Goal: Transaction & Acquisition: Subscribe to service/newsletter

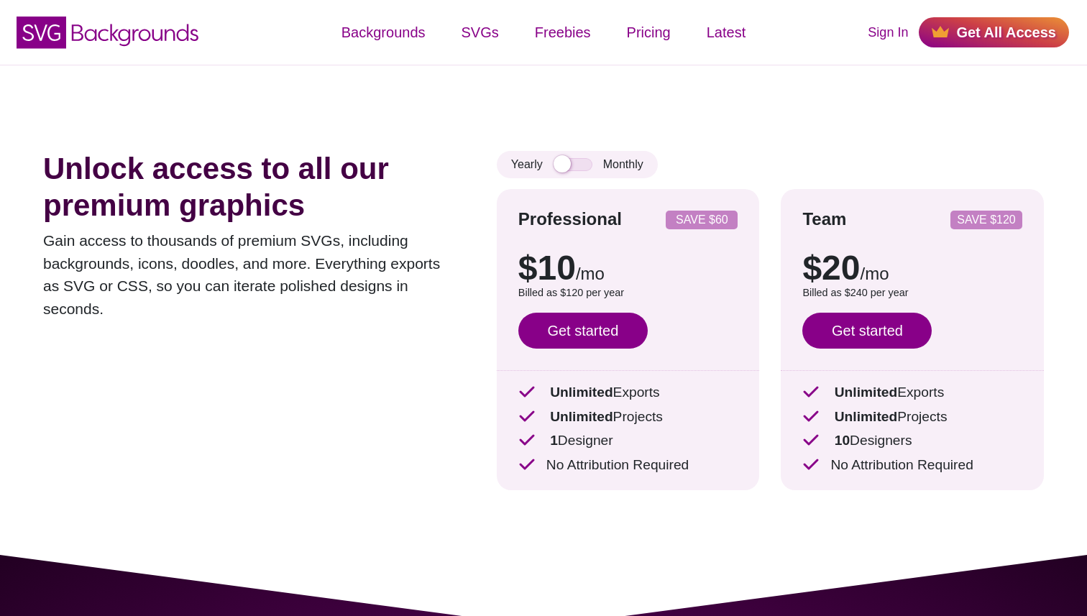
click at [574, 181] on div "Yearly Monthly Professional SAVE $60 $10 /mo $15 /mo Billed as $120 per year Sa…" at bounding box center [770, 331] width 547 height 361
click at [579, 163] on input "checkbox" at bounding box center [573, 164] width 39 height 13
checkbox input "true"
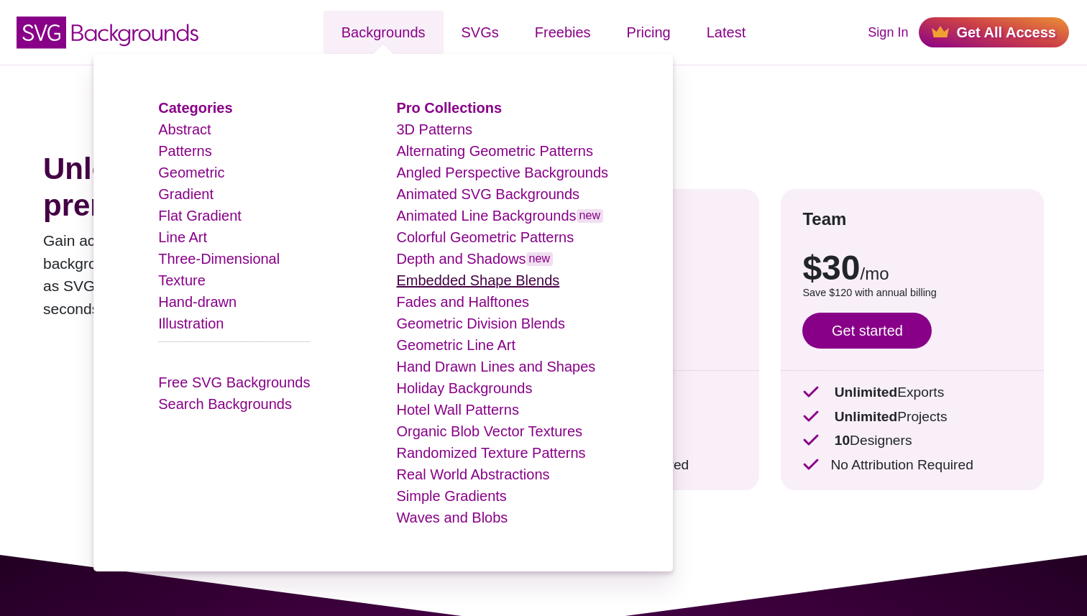
click at [482, 277] on link "Embedded Shape Blends" at bounding box center [477, 281] width 163 height 16
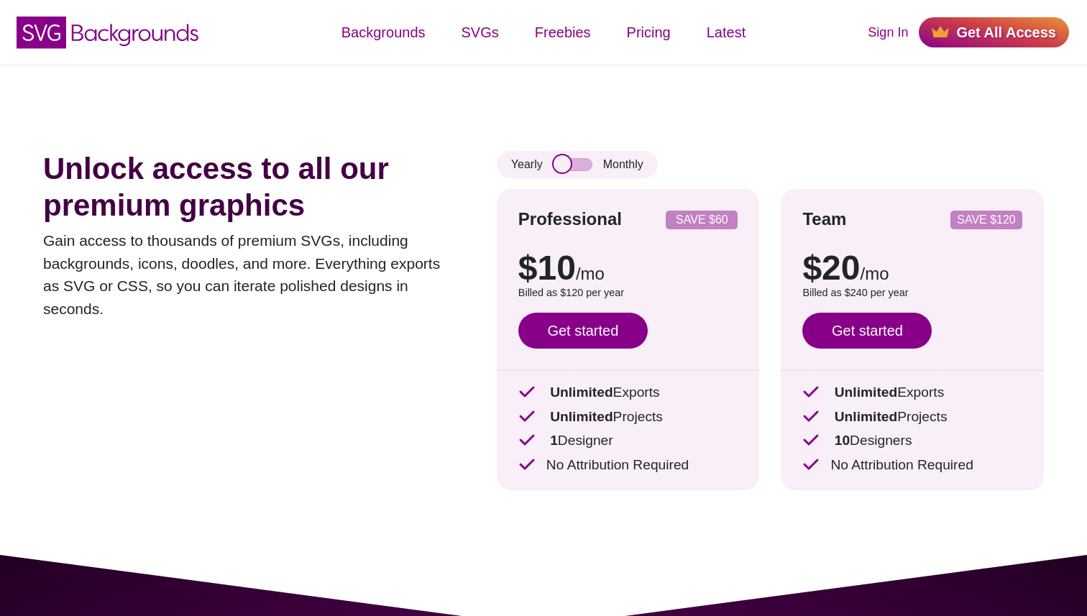
click at [581, 165] on input "checkbox" at bounding box center [573, 164] width 39 height 13
checkbox input "true"
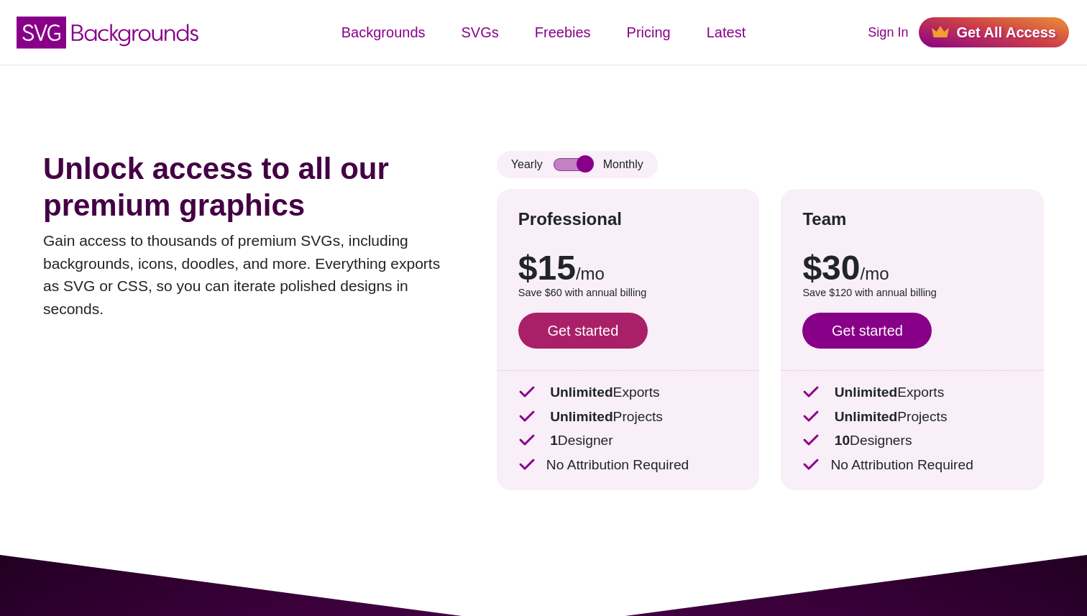
click at [594, 333] on link "Get started" at bounding box center [583, 331] width 129 height 36
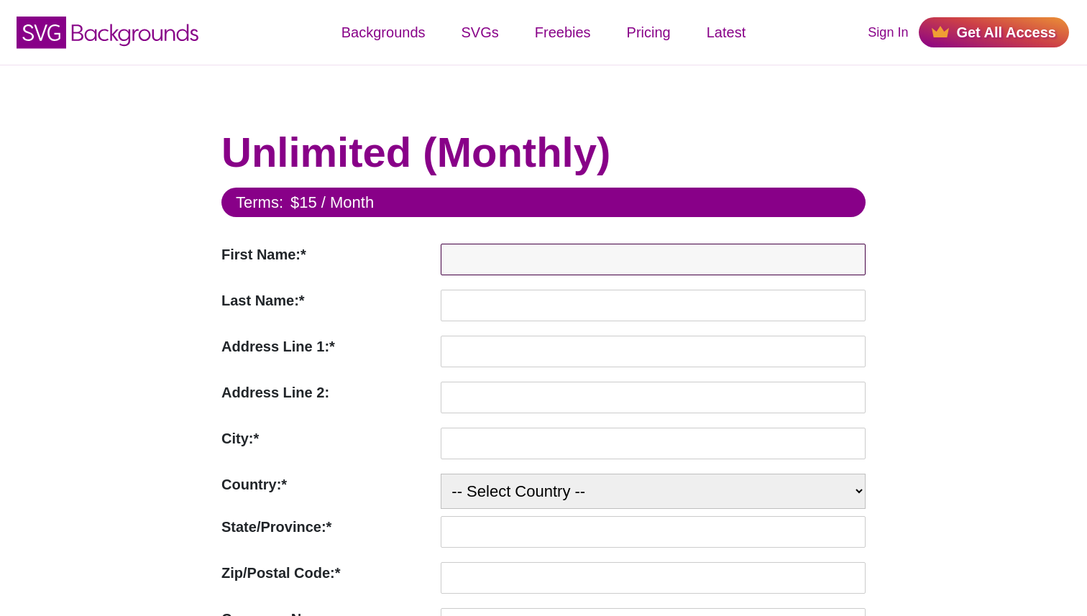
click at [522, 252] on input "First Name:*" at bounding box center [653, 260] width 425 height 32
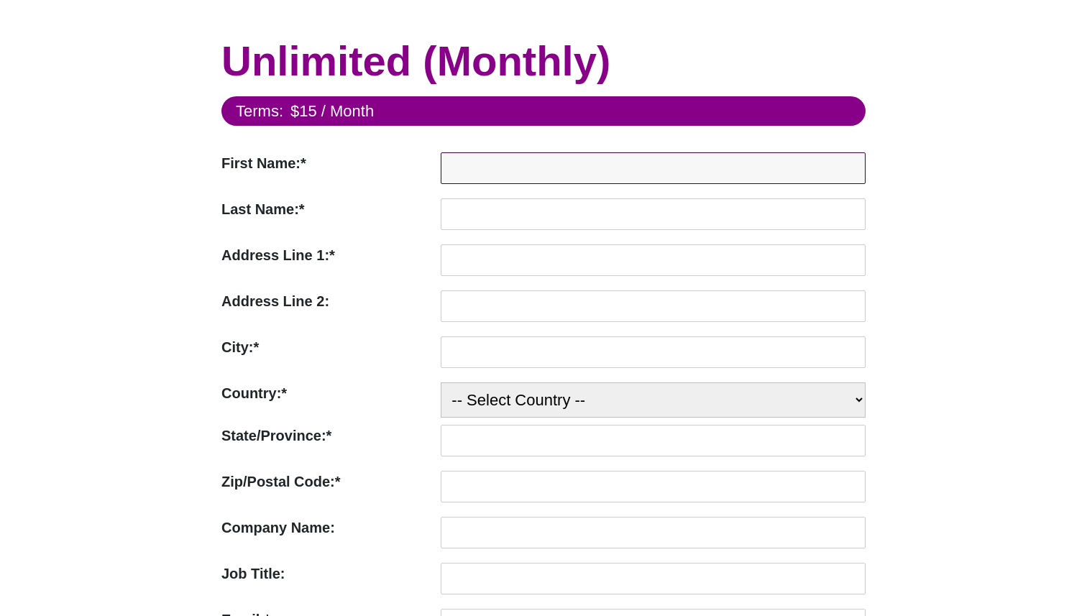
scroll to position [143, 0]
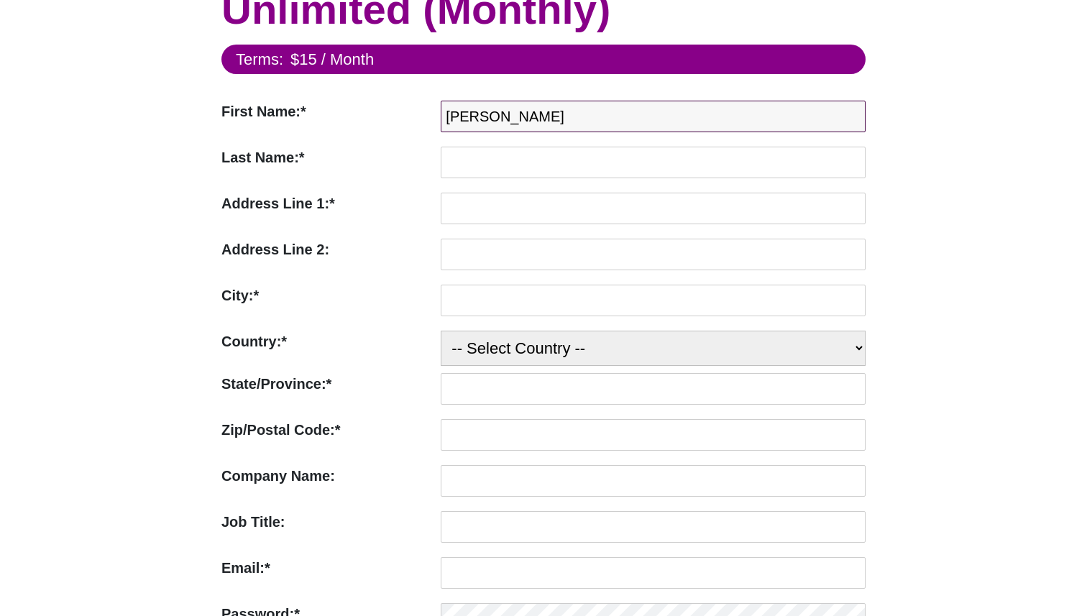
type input "Thomas"
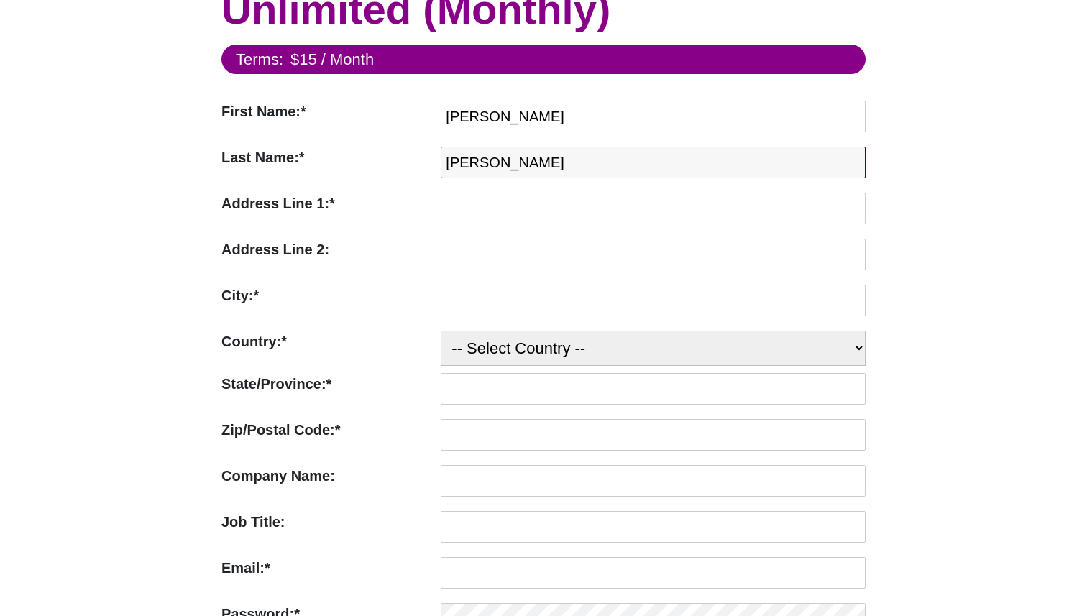
type input "Normann-Ekegren"
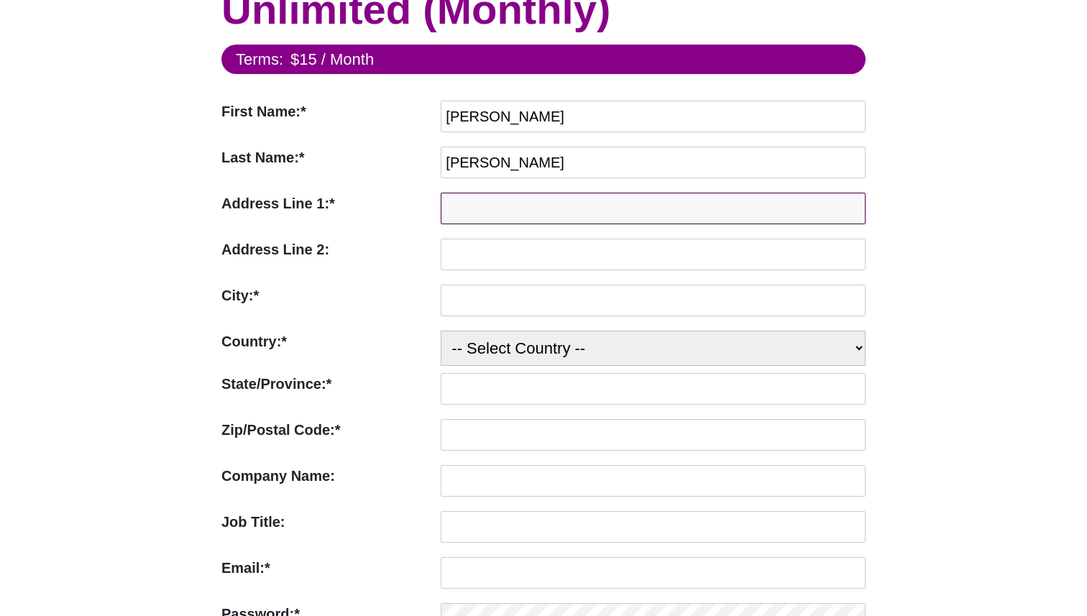
paste input "Rislundvej 3"
drag, startPoint x: 480, startPoint y: 208, endPoint x: 425, endPoint y: 203, distance: 55.6
click at [425, 203] on div "Address Line 1:* Address Line 1 is Required Rislundvej 3" at bounding box center [544, 212] width 644 height 39
type input "Rislundvej 3"
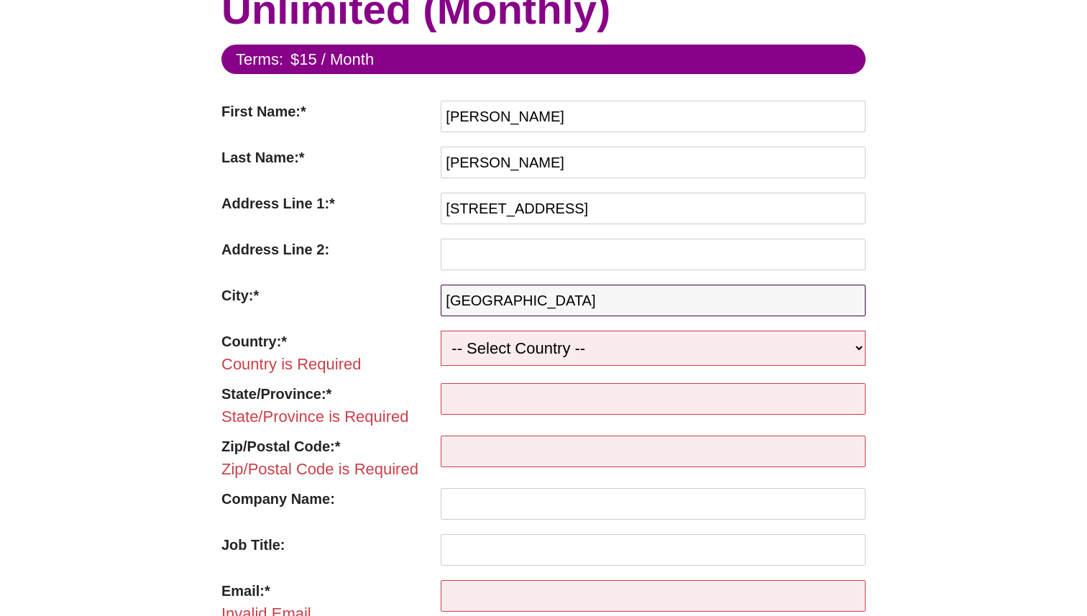
type input "Aarhus"
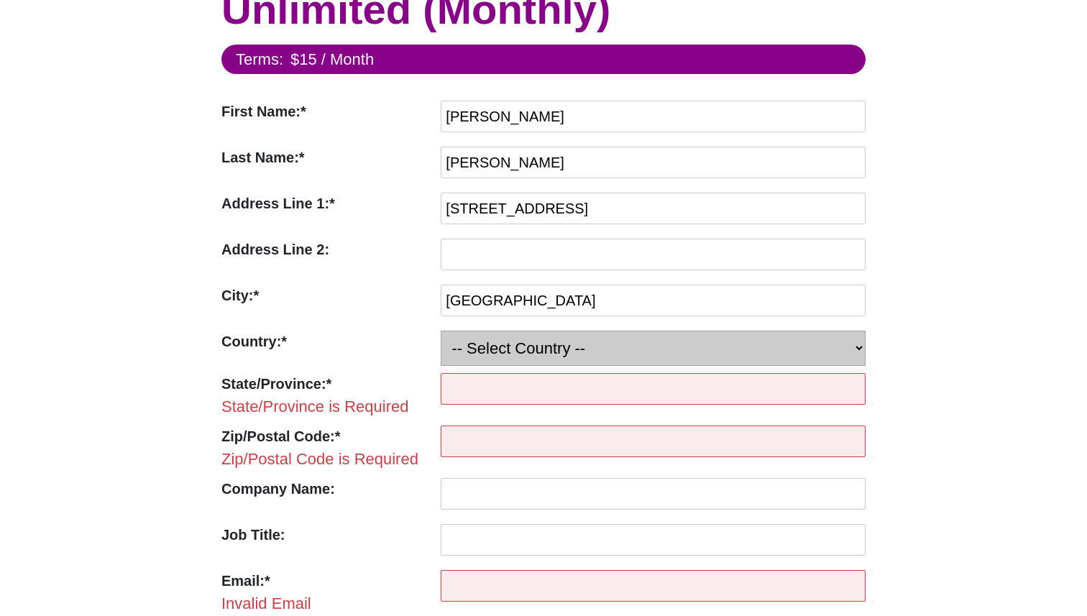
select select "DK"
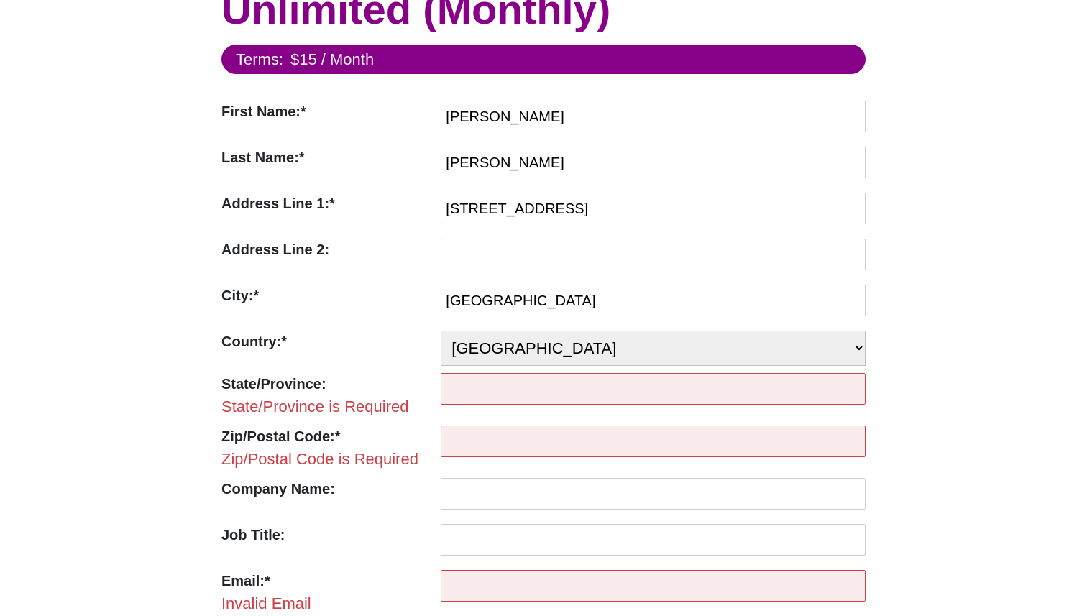
click at [516, 378] on input "State/Province:" at bounding box center [653, 389] width 425 height 32
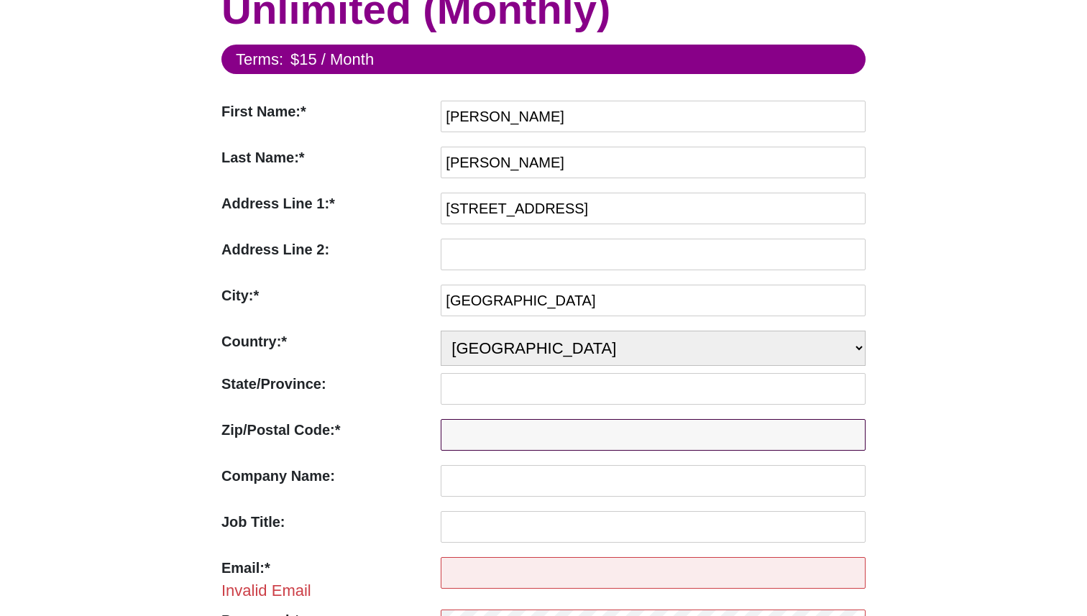
click at [506, 424] on input "Zip/Postal Code:*" at bounding box center [653, 435] width 425 height 32
type input "8240"
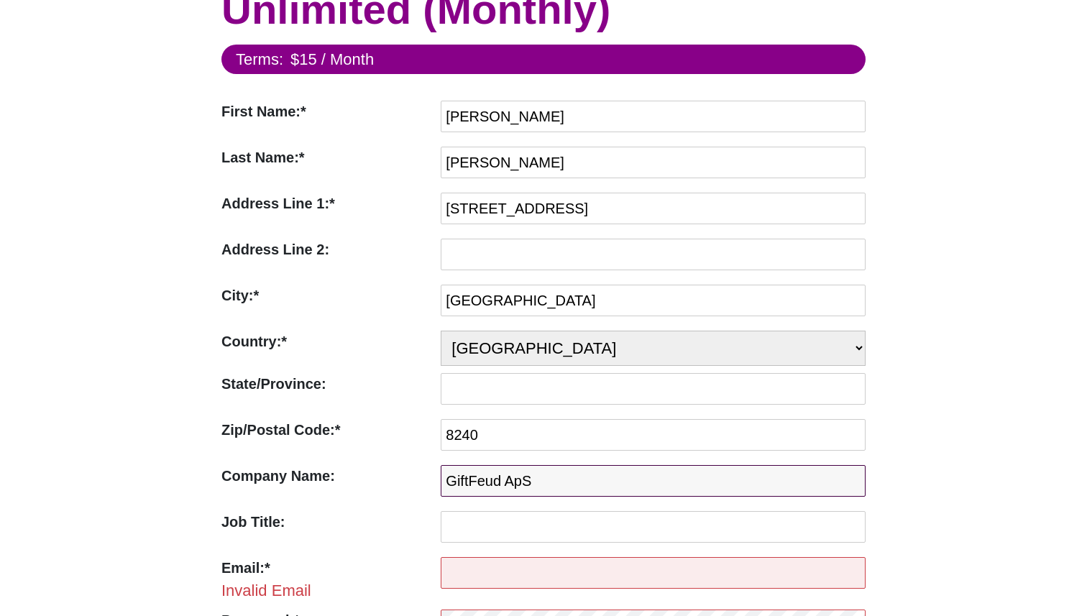
type input "GiftFeud ApS"
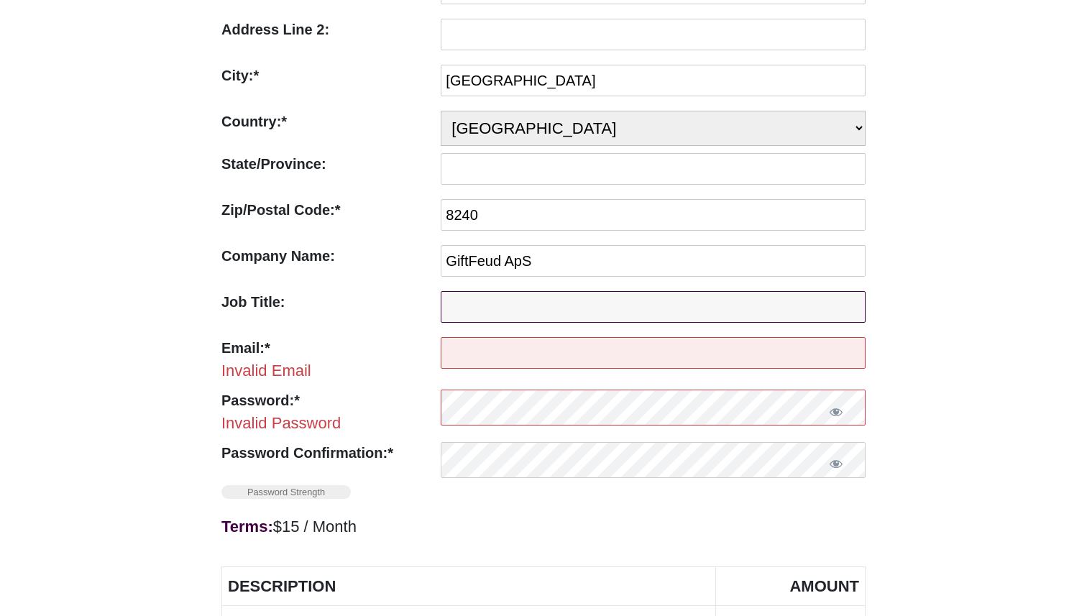
scroll to position [463, 0]
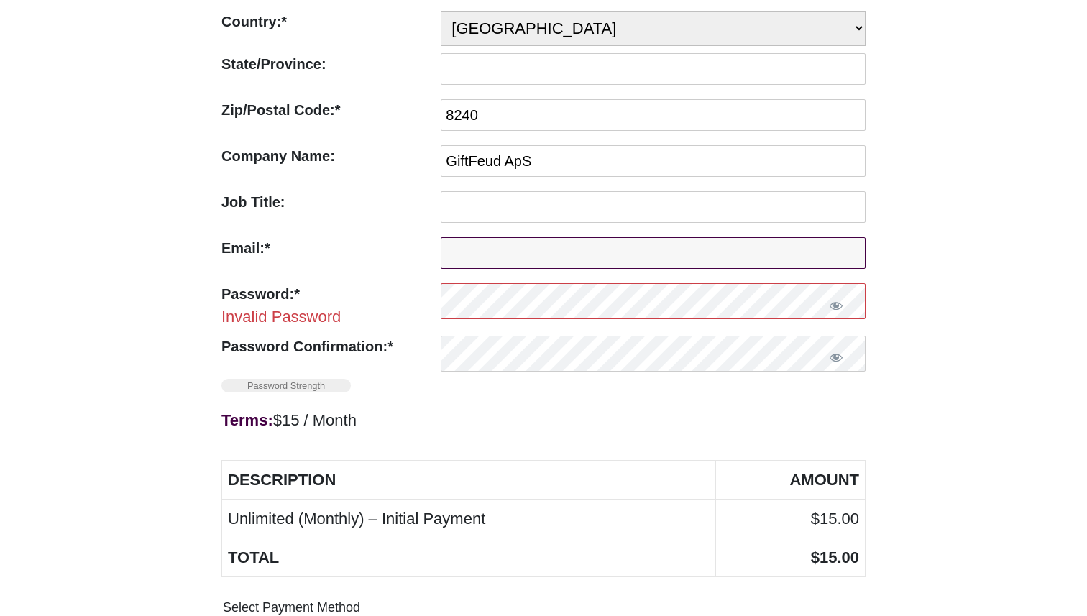
click at [575, 258] on input "Email:*" at bounding box center [653, 253] width 425 height 32
type input "t"
type input "hello@giftfeud.com"
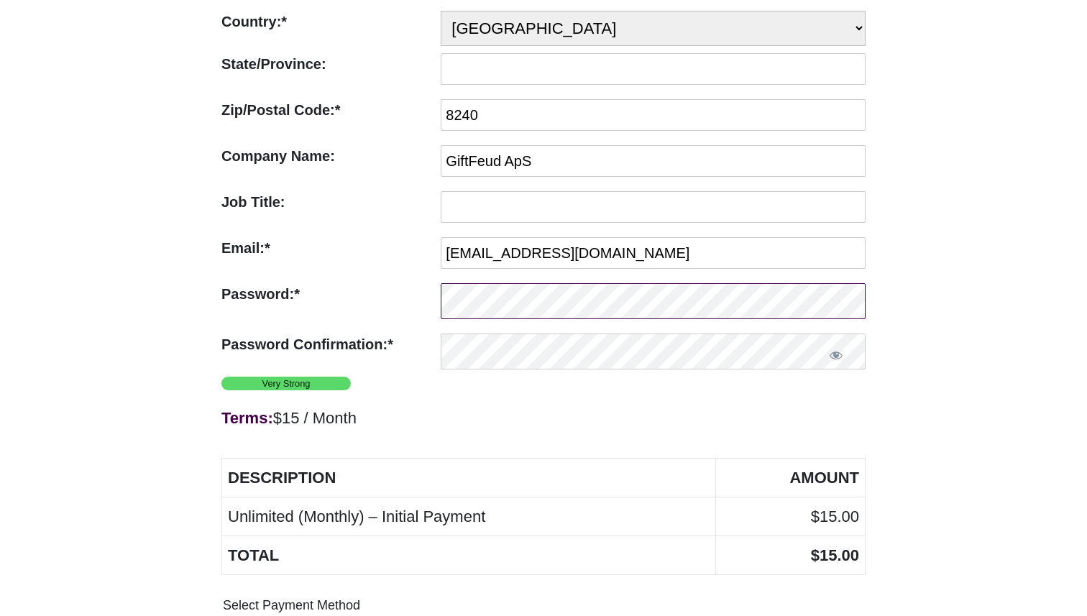
click at [394, 280] on form "Terms: $15 / Month First Name:* First Name Required Thomas Last Name:* Last Nam…" at bounding box center [544, 261] width 644 height 1072
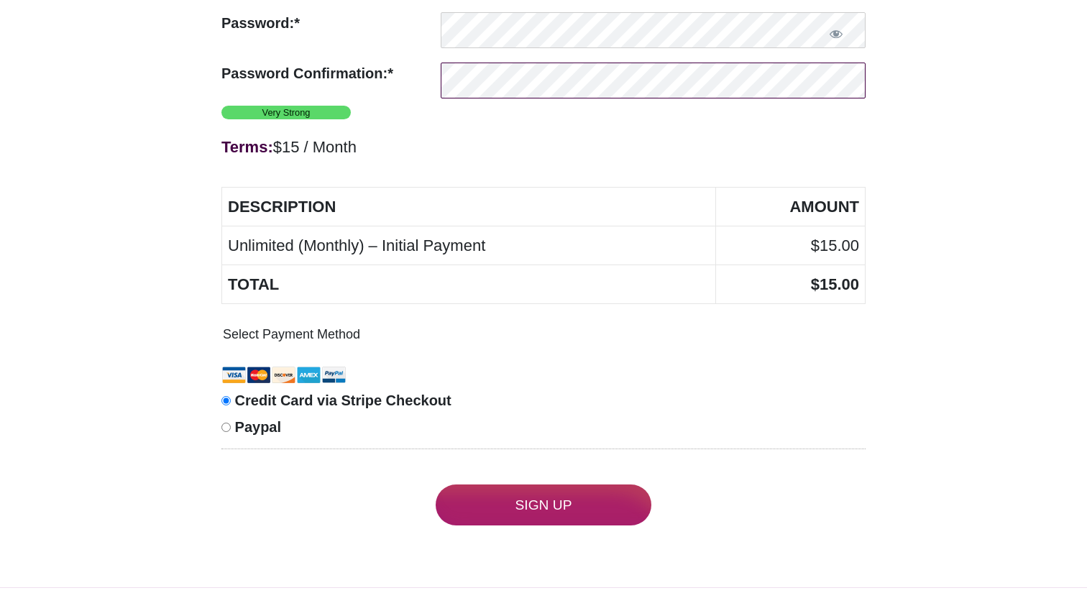
scroll to position [837, 0]
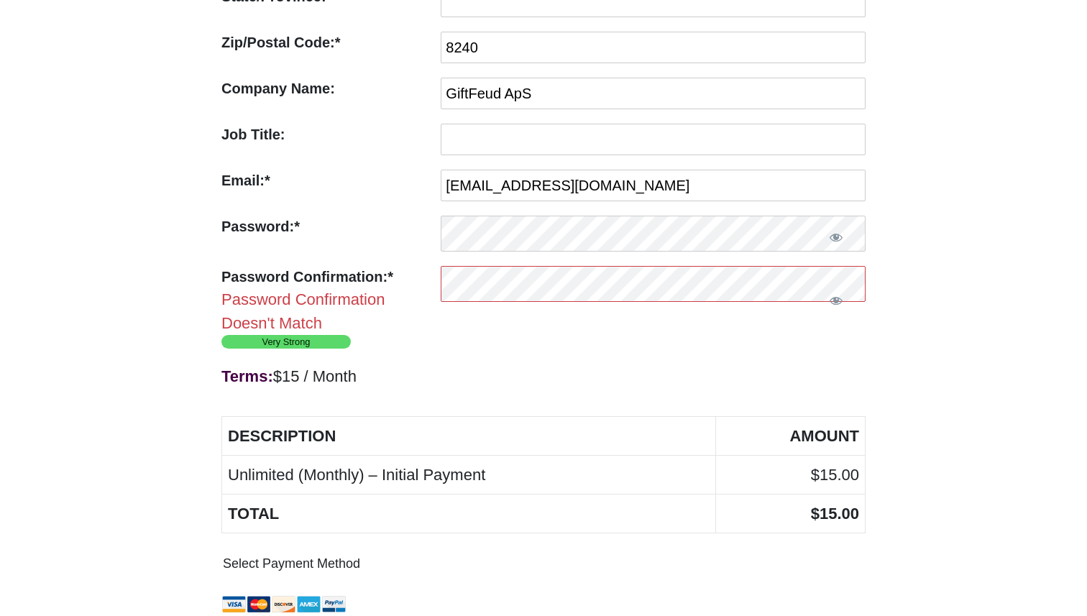
scroll to position [465, 0]
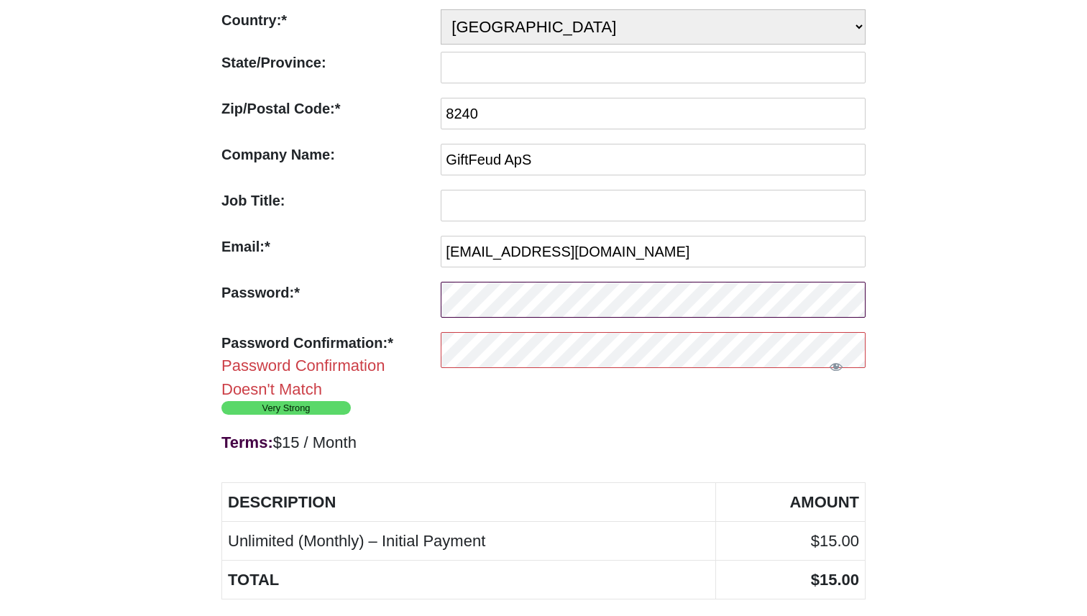
click at [378, 289] on div "Password:* Invalid Password" at bounding box center [544, 303] width 644 height 43
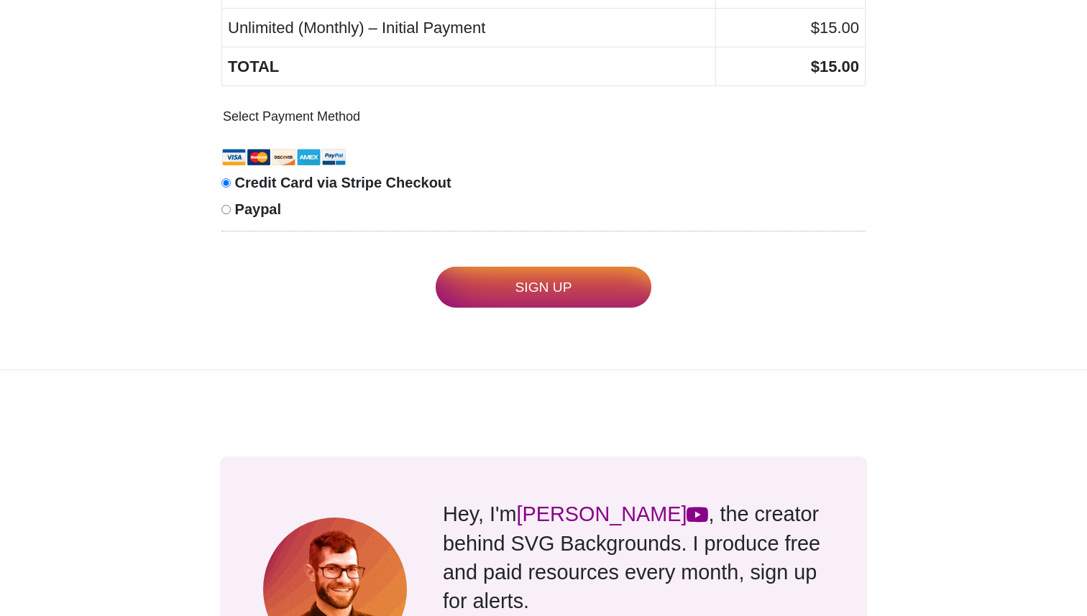
click at [581, 293] on input "Sign Up" at bounding box center [544, 287] width 216 height 41
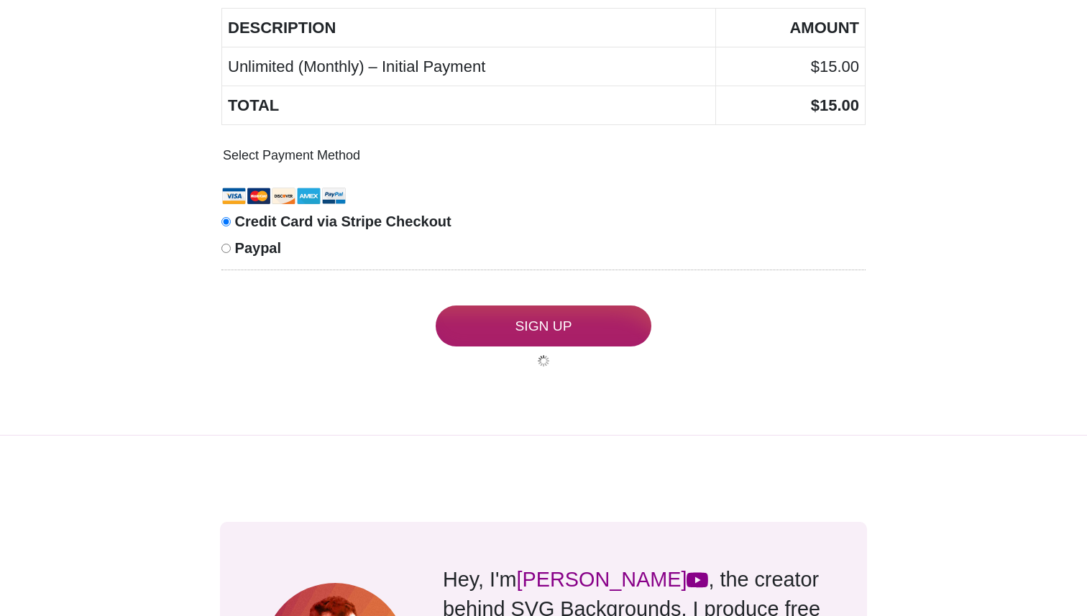
scroll to position [1027, 0]
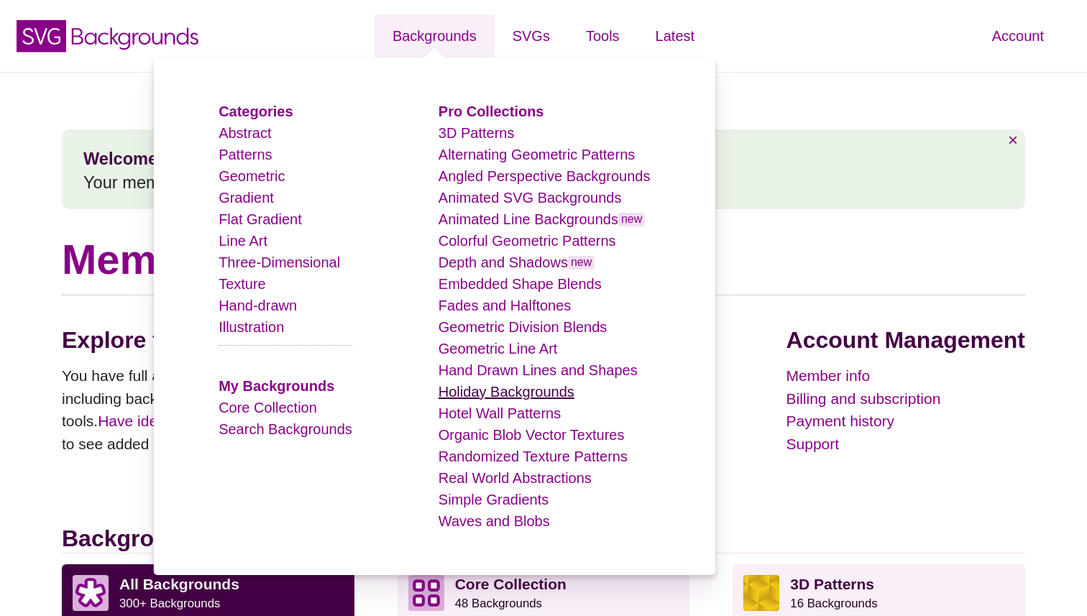
click at [547, 397] on link "Holiday Backgrounds" at bounding box center [507, 392] width 136 height 16
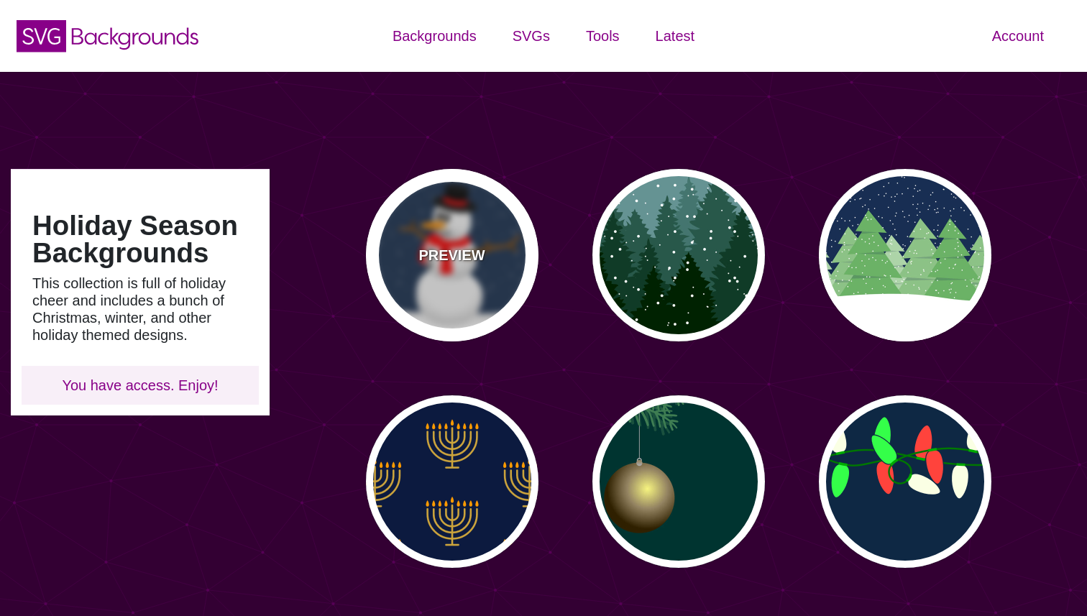
click at [450, 245] on p "PREVIEW" at bounding box center [452, 256] width 66 height 22
type input "#182E4E"
type input "#FF0000"
type input "#7A4810"
type input "20"
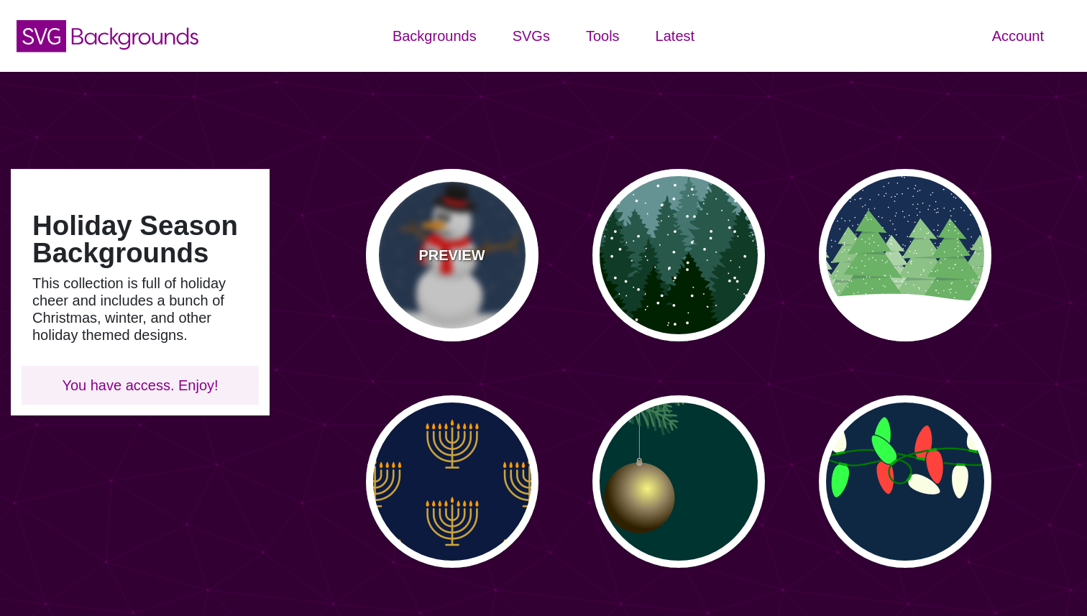
type input "10"
type input "0"
type input "0.25"
type input "0.5"
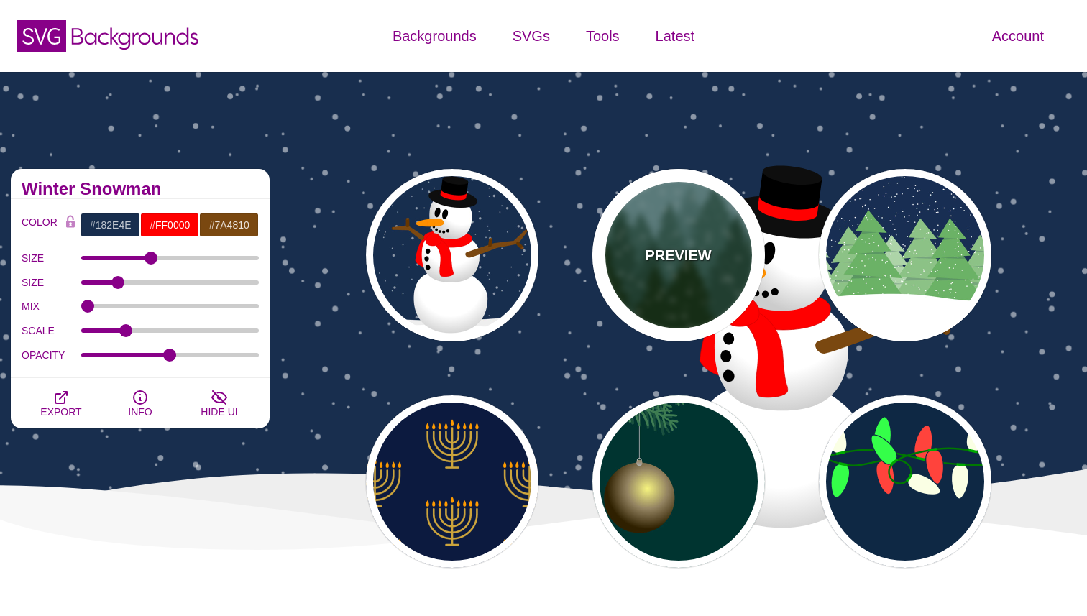
click at [677, 260] on p "PREVIEW" at bounding box center [678, 256] width 66 height 22
type input "#659393"
type input "#002200"
type input "#FFFFFF"
type input "0"
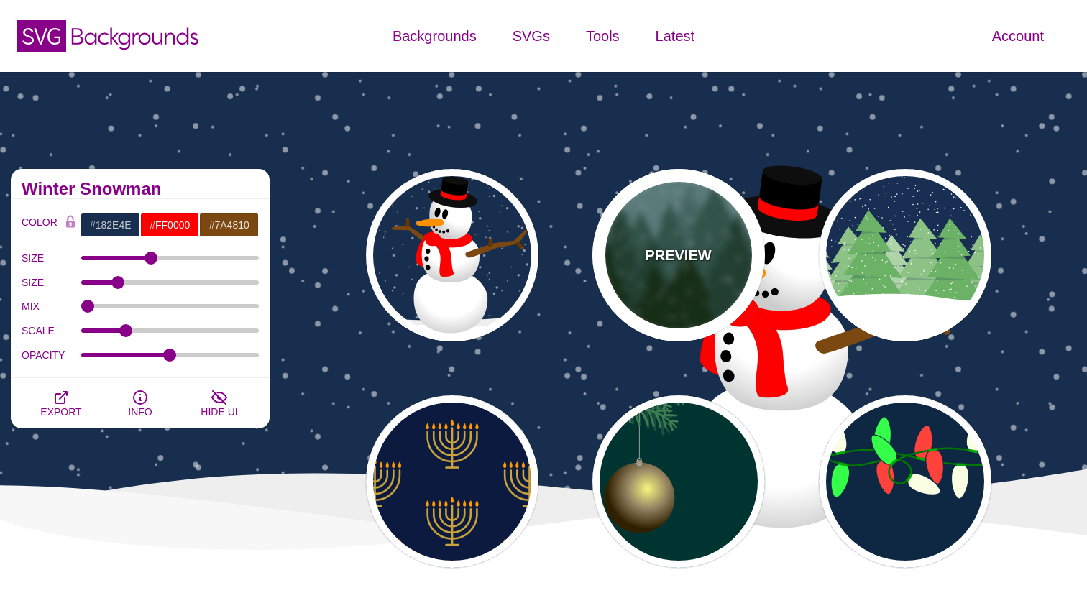
type input "20"
type input "10"
type input "0"
type input "0.25"
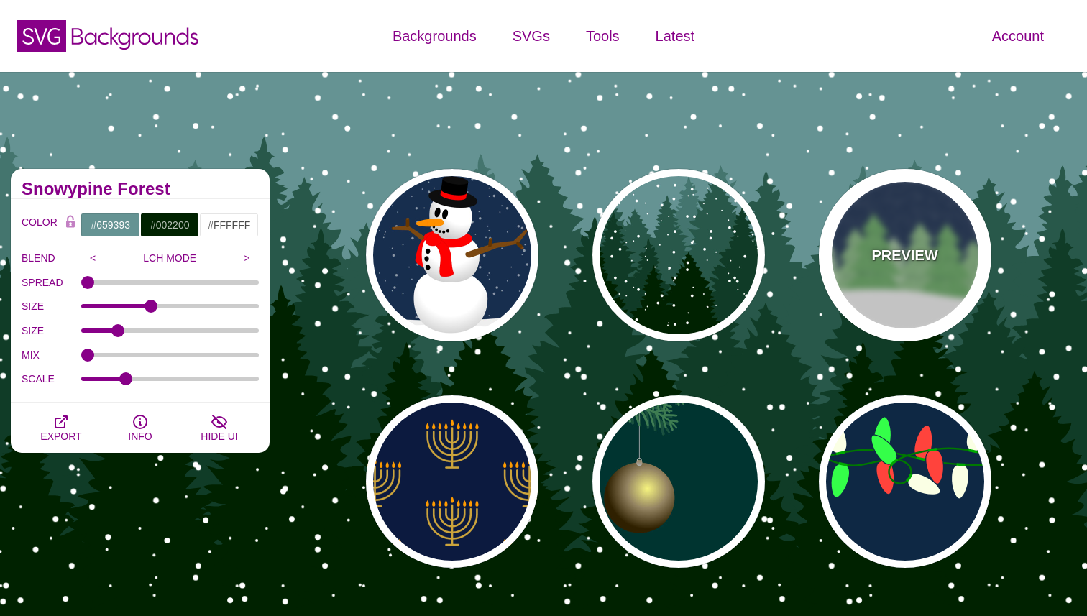
click at [895, 266] on div "PREVIEW" at bounding box center [905, 255] width 173 height 173
type input "#182E52"
type input "#6BB166"
type input "0"
type input "15"
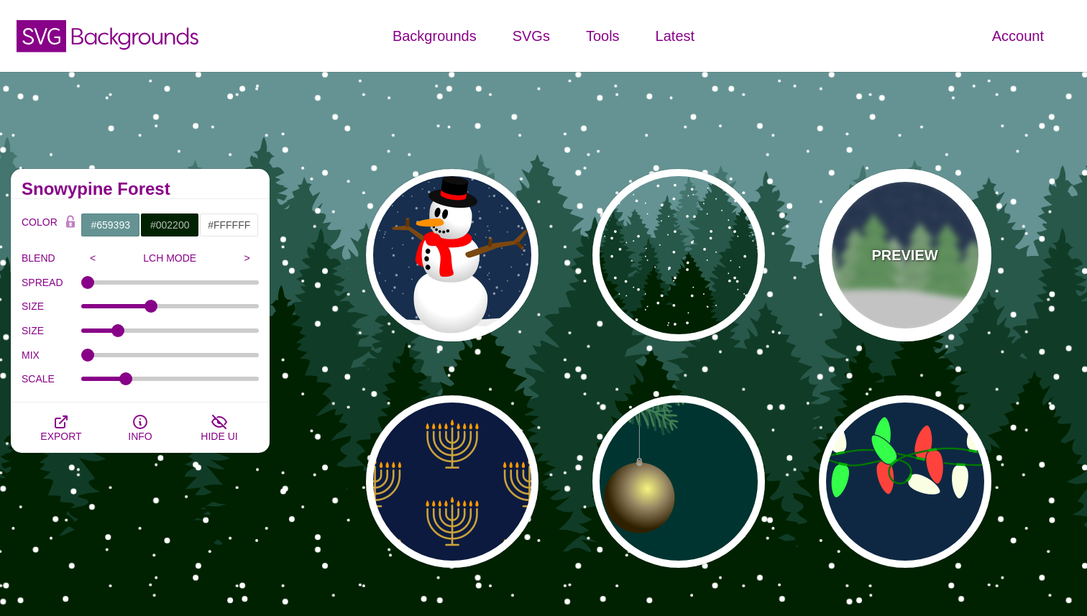
type input "0.2"
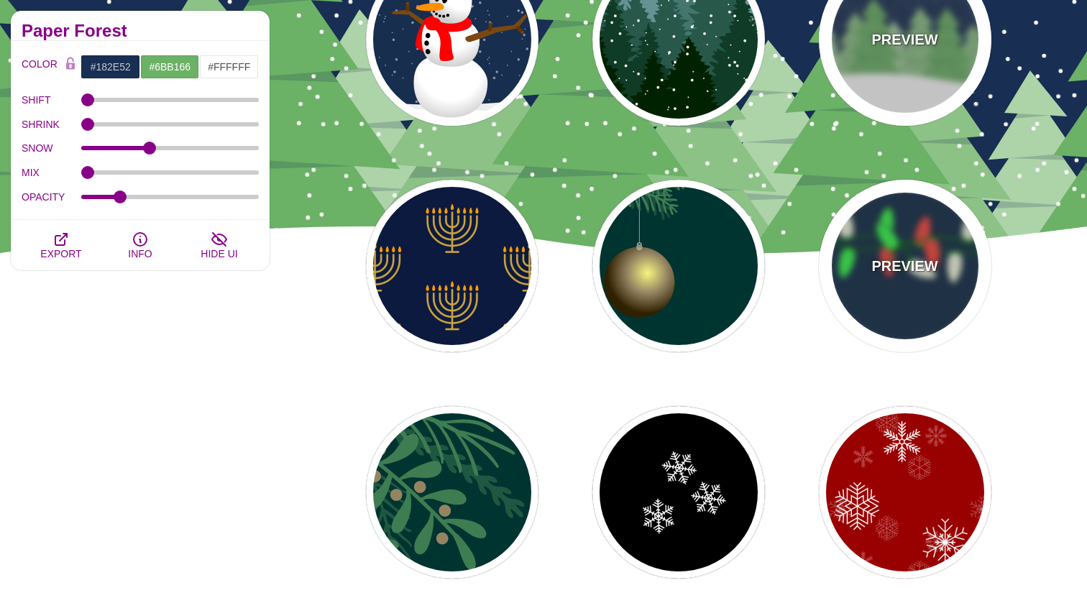
scroll to position [397, 0]
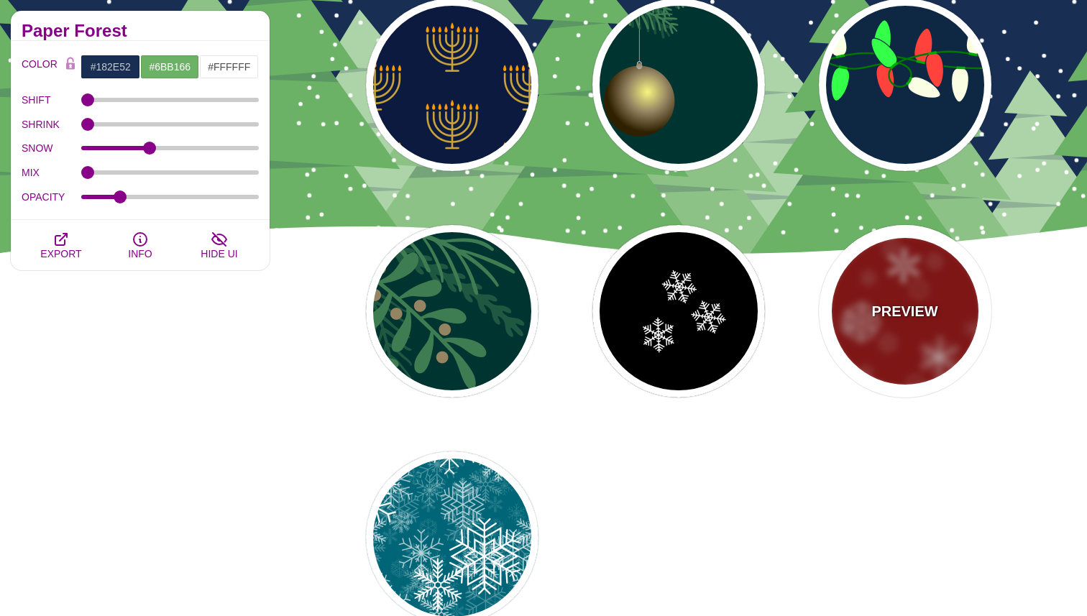
click at [911, 315] on p "PREVIEW" at bounding box center [905, 312] width 66 height 22
type input "#990000"
type input "#FFFFFF"
type input "1"
type input "3"
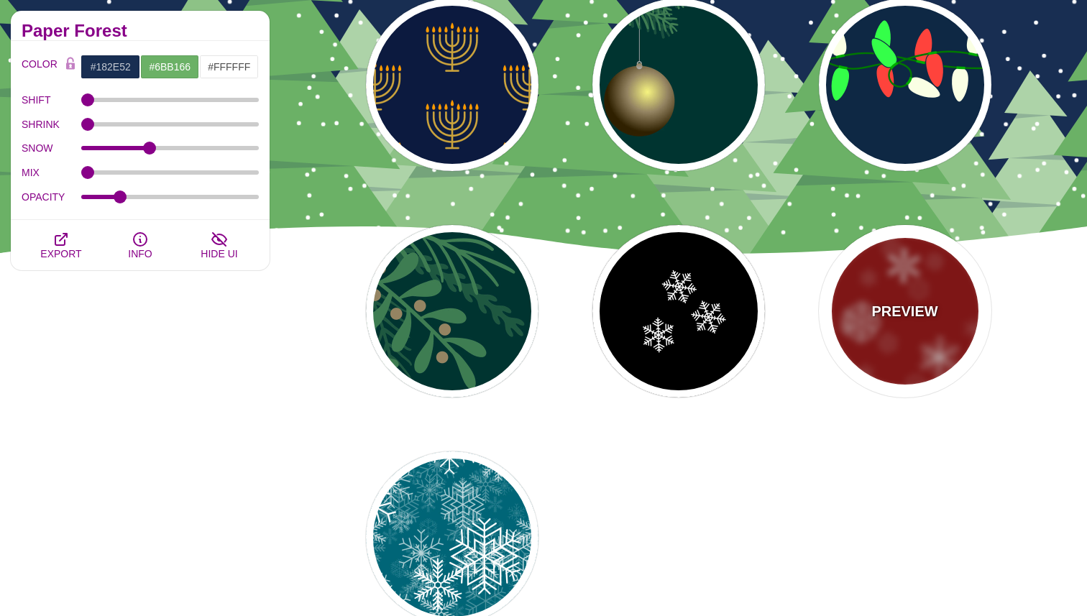
type input "0.4"
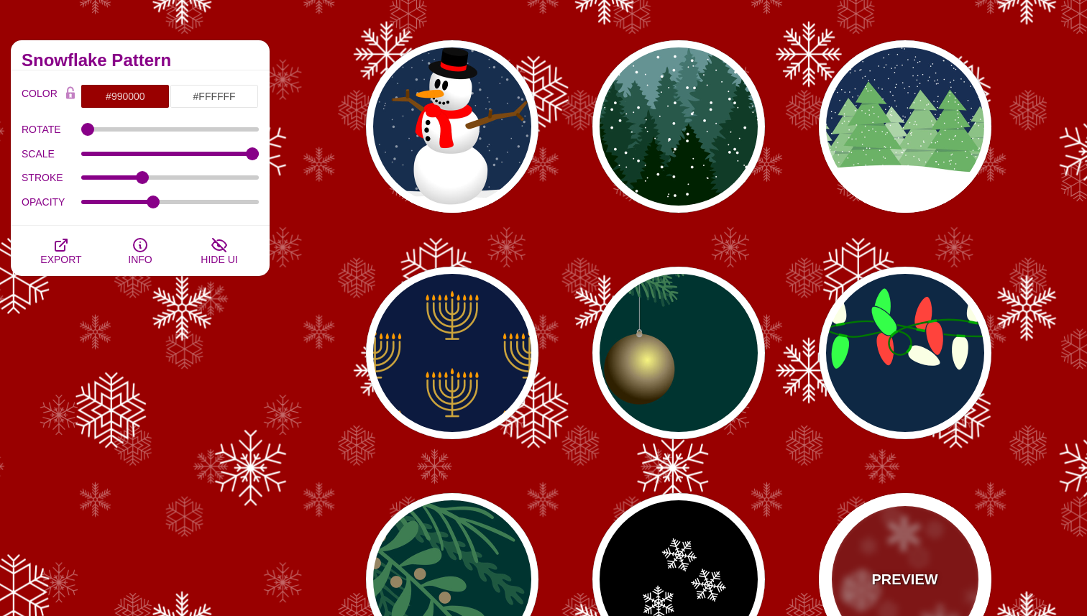
scroll to position [304, 0]
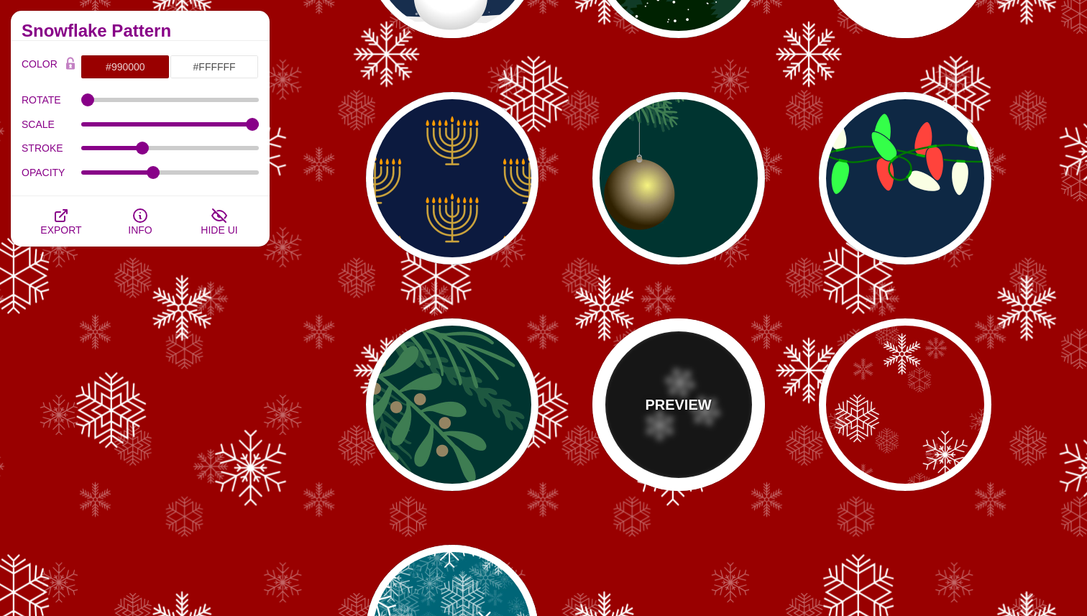
click at [727, 349] on div "PREVIEW" at bounding box center [679, 405] width 173 height 173
type input "#000000"
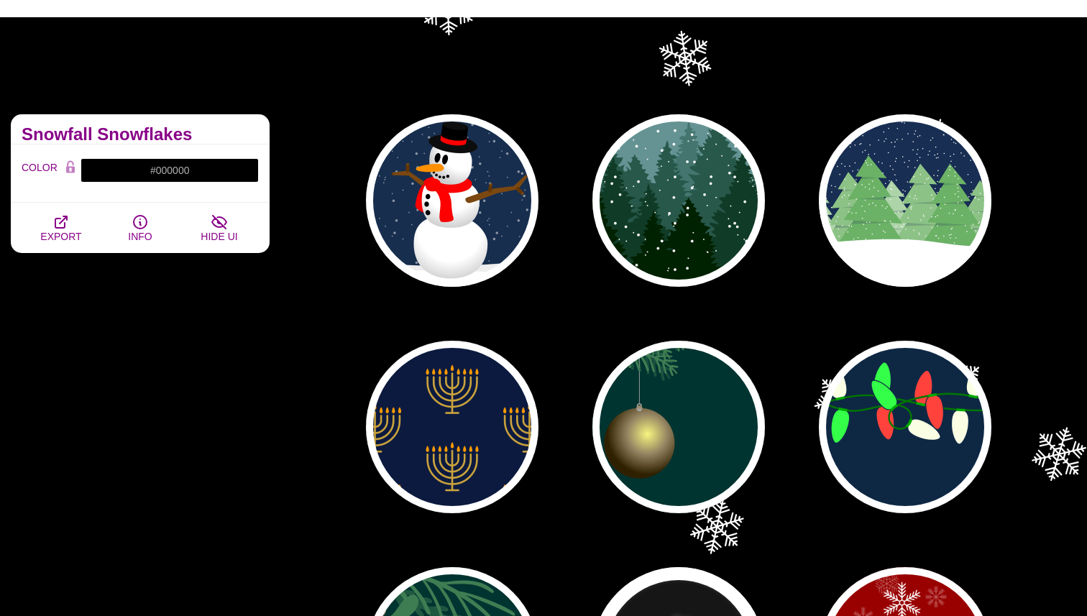
scroll to position [0, 0]
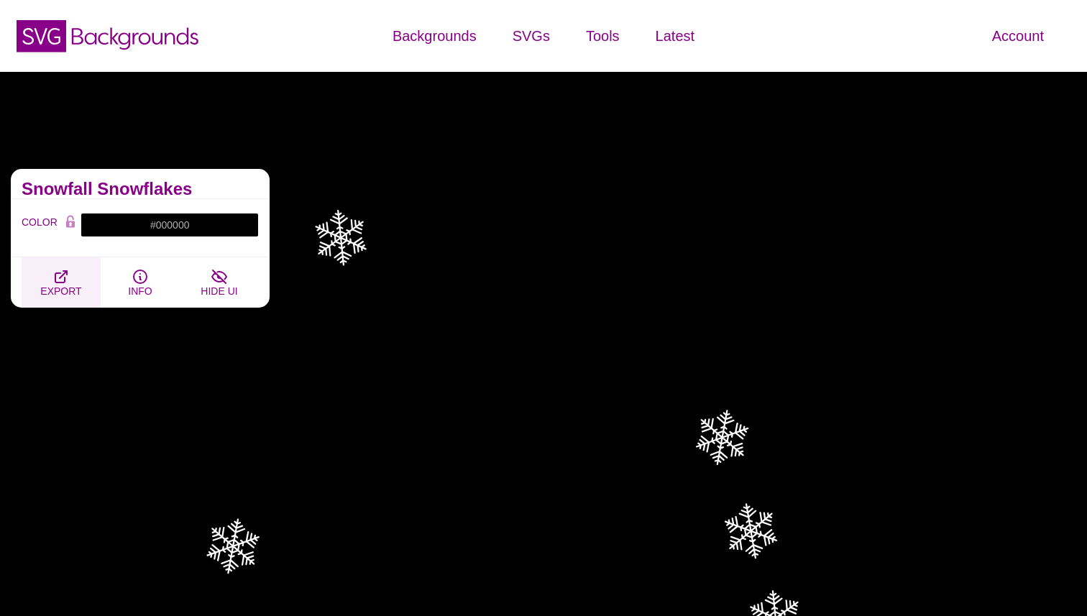
click at [65, 282] on icon "button" at bounding box center [61, 276] width 17 height 17
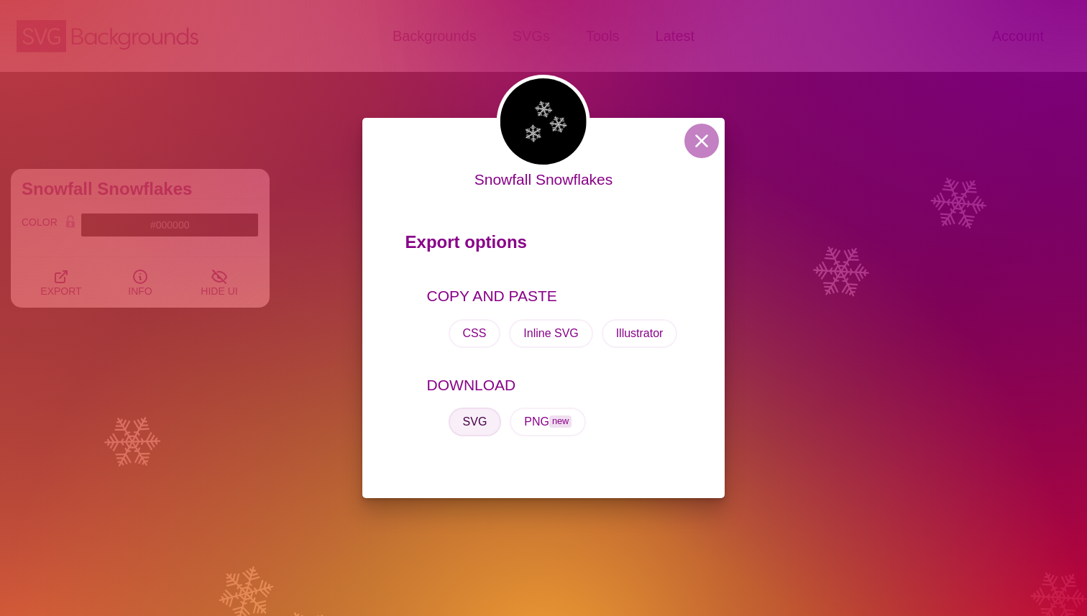
click at [487, 422] on button "SVG" at bounding box center [475, 422] width 53 height 29
